Goal: Task Accomplishment & Management: Use online tool/utility

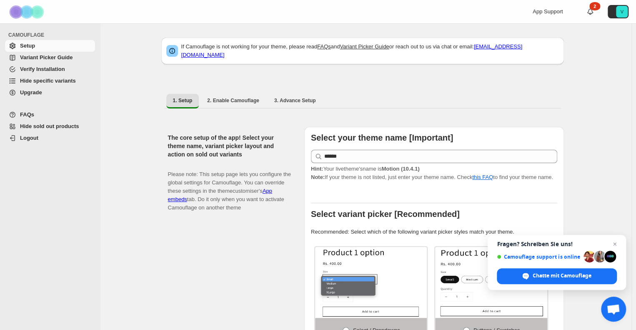
click at [49, 81] on span "Hide specific variants" at bounding box center [48, 81] width 56 height 6
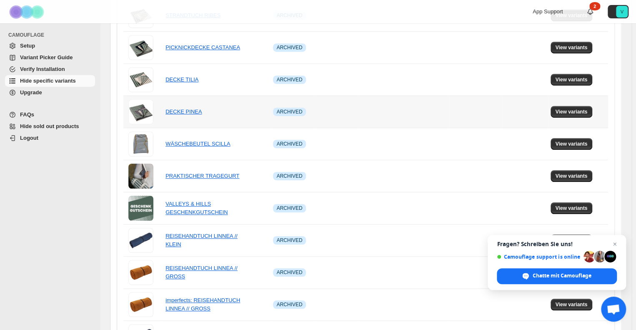
scroll to position [250, 0]
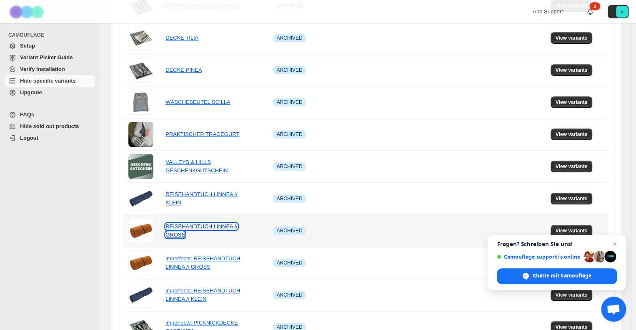
click at [206, 226] on link "REISEHANDTUCH LINNEA // GROSS" at bounding box center [201, 230] width 72 height 15
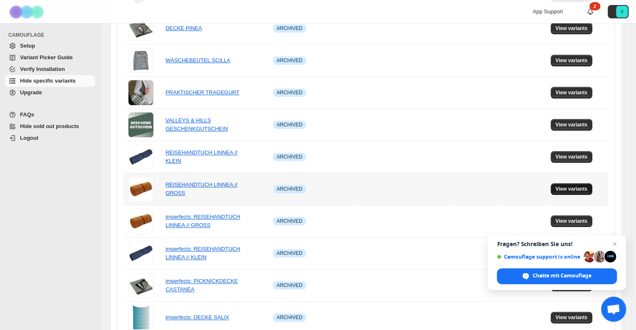
click at [572, 187] on span "View variants" at bounding box center [571, 188] width 32 height 7
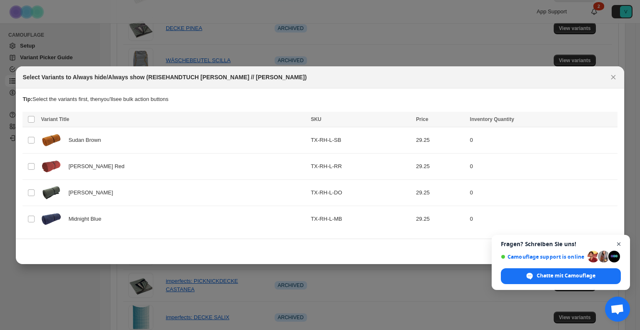
click at [620, 243] on span "Chat öffnen" at bounding box center [619, 244] width 10 height 10
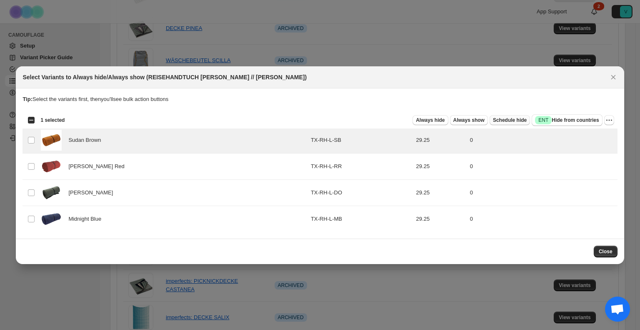
click at [521, 120] on span "Schedule hide" at bounding box center [510, 120] width 34 height 7
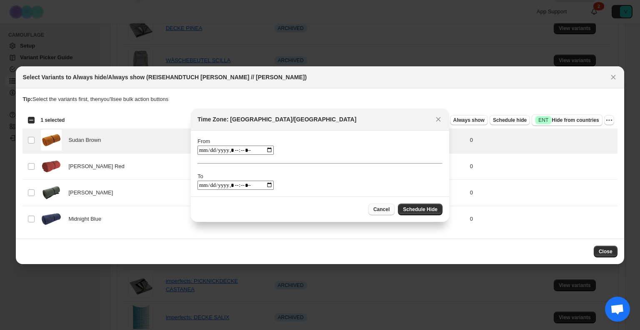
click at [388, 209] on span "Cancel" at bounding box center [381, 209] width 16 height 7
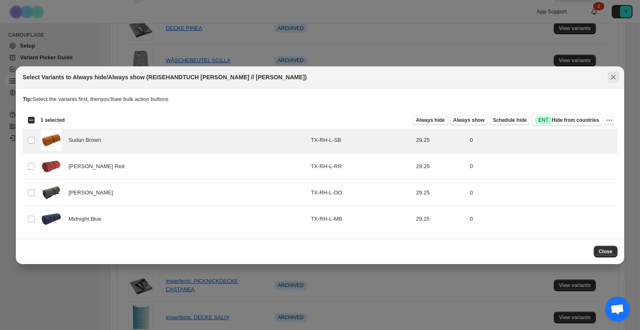
click at [613, 76] on icon "Close" at bounding box center [613, 77] width 5 height 5
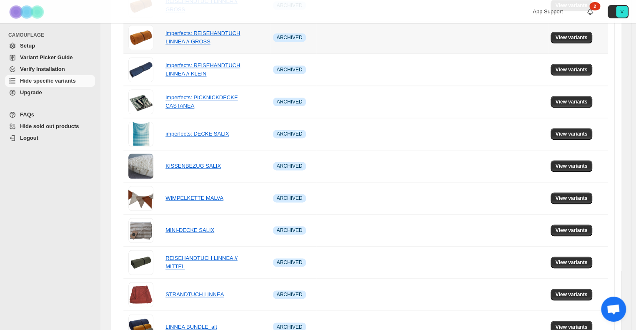
scroll to position [523, 0]
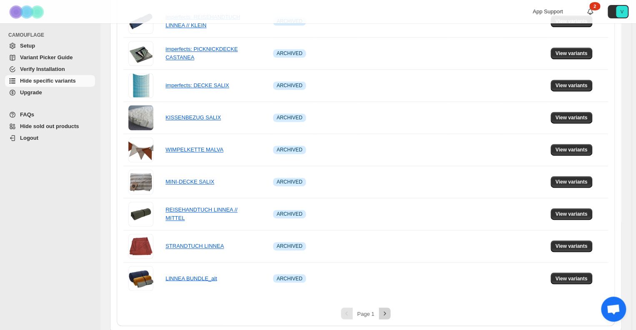
click at [390, 307] on button "Next" at bounding box center [385, 313] width 12 height 12
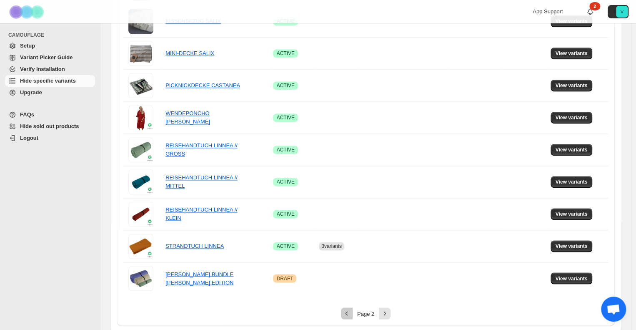
click at [350, 315] on icon "Previous" at bounding box center [347, 313] width 8 height 8
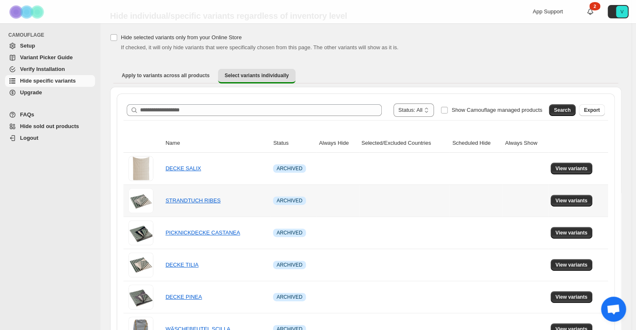
scroll to position [0, 0]
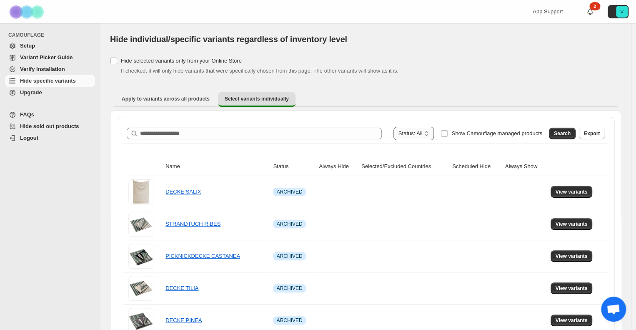
click at [432, 133] on select "**********" at bounding box center [413, 133] width 41 height 13
select select "******"
click at [410, 127] on select "**********" at bounding box center [413, 133] width 41 height 13
click at [575, 133] on button "Search" at bounding box center [562, 134] width 27 height 12
